Goal: Task Accomplishment & Management: Manage account settings

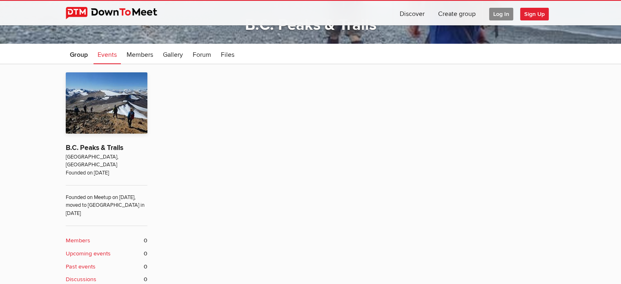
scroll to position [122, 0]
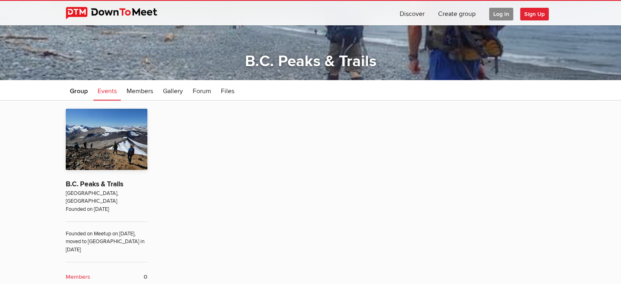
scroll to position [114, 0]
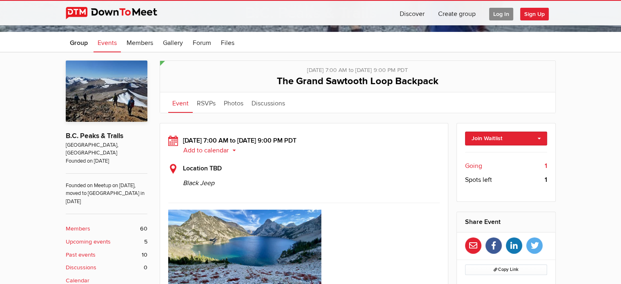
scroll to position [163, 0]
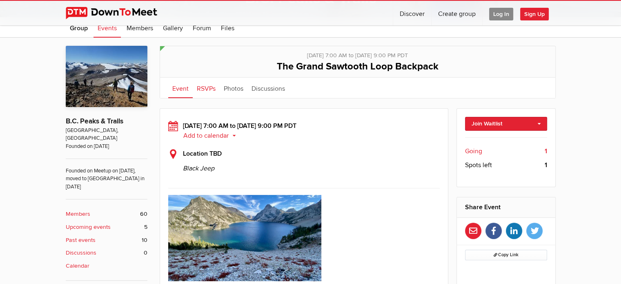
click at [207, 88] on link "RSVPs" at bounding box center [206, 88] width 27 height 20
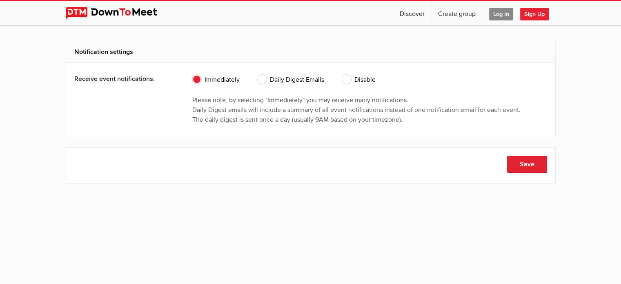
scroll to position [73, 0]
